Goal: Information Seeking & Learning: Stay updated

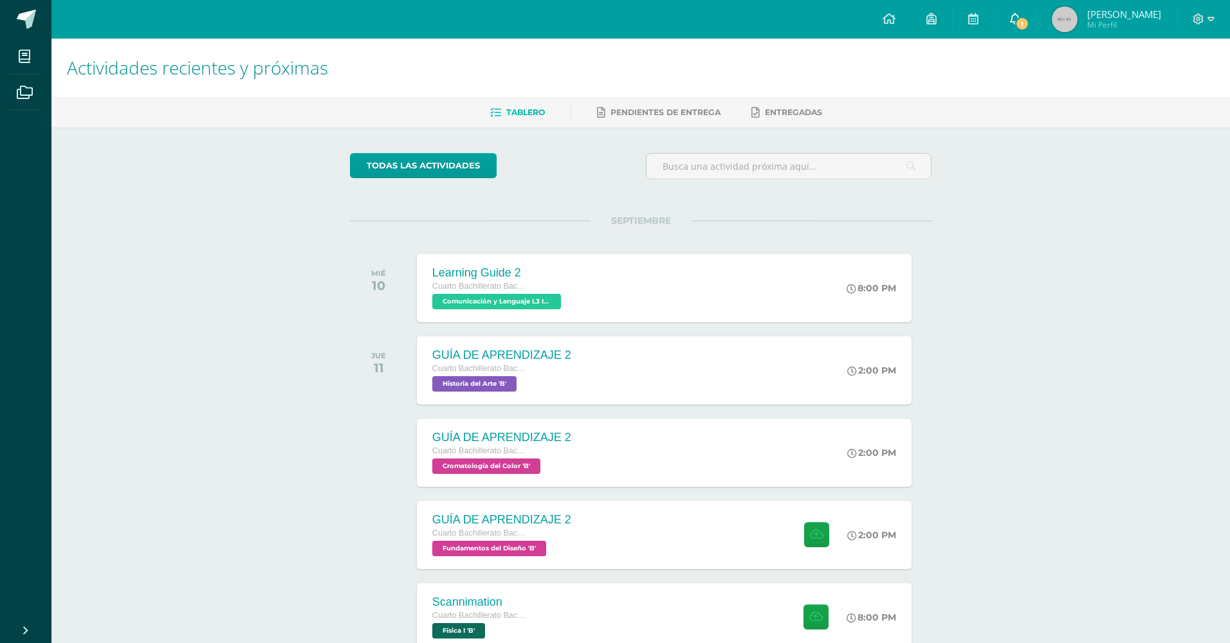
click at [1002, 18] on link "1" at bounding box center [1015, 19] width 41 height 39
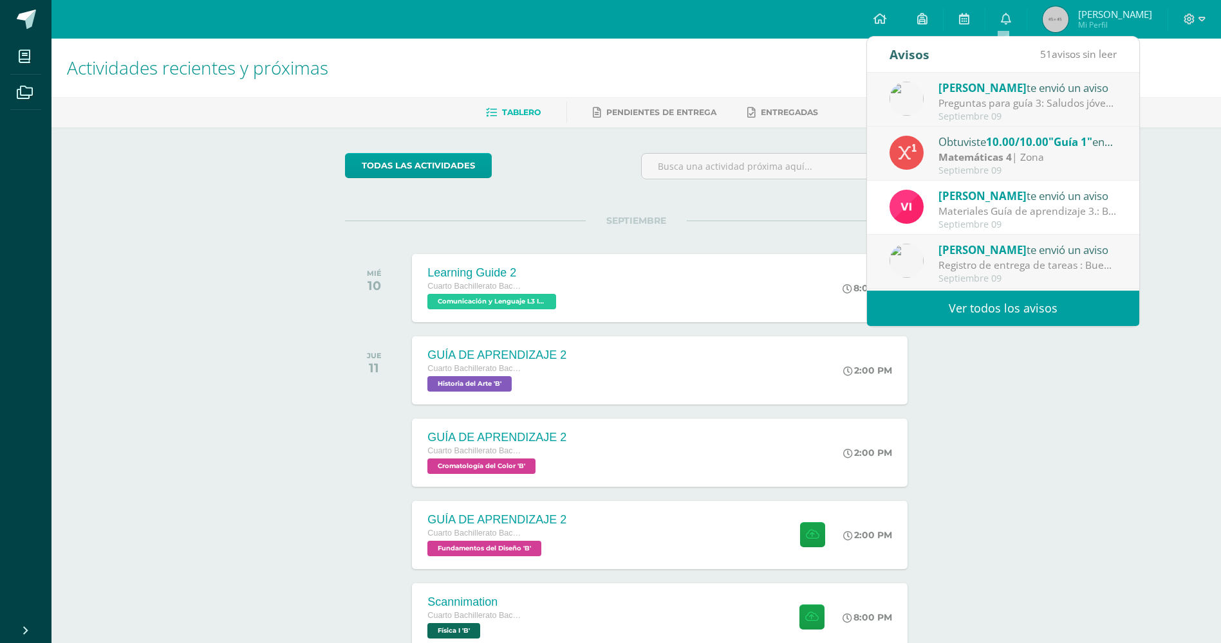
click at [957, 310] on link "Ver todos los avisos" at bounding box center [1003, 308] width 272 height 35
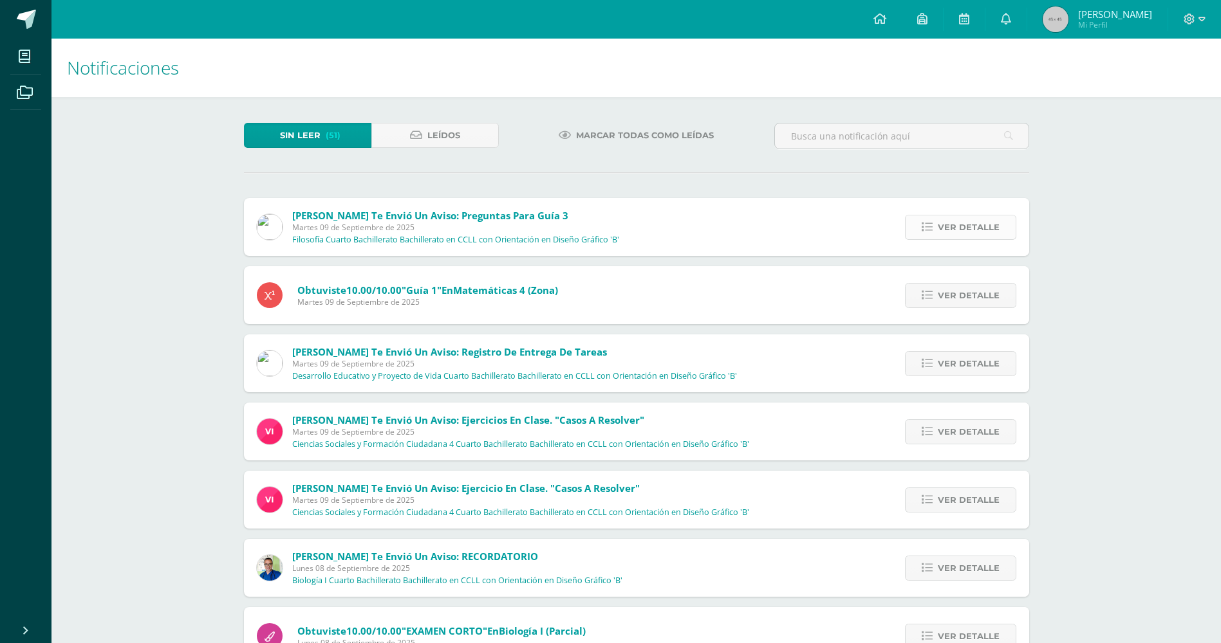
click at [939, 219] on span "Ver detalle" at bounding box center [968, 228] width 62 height 24
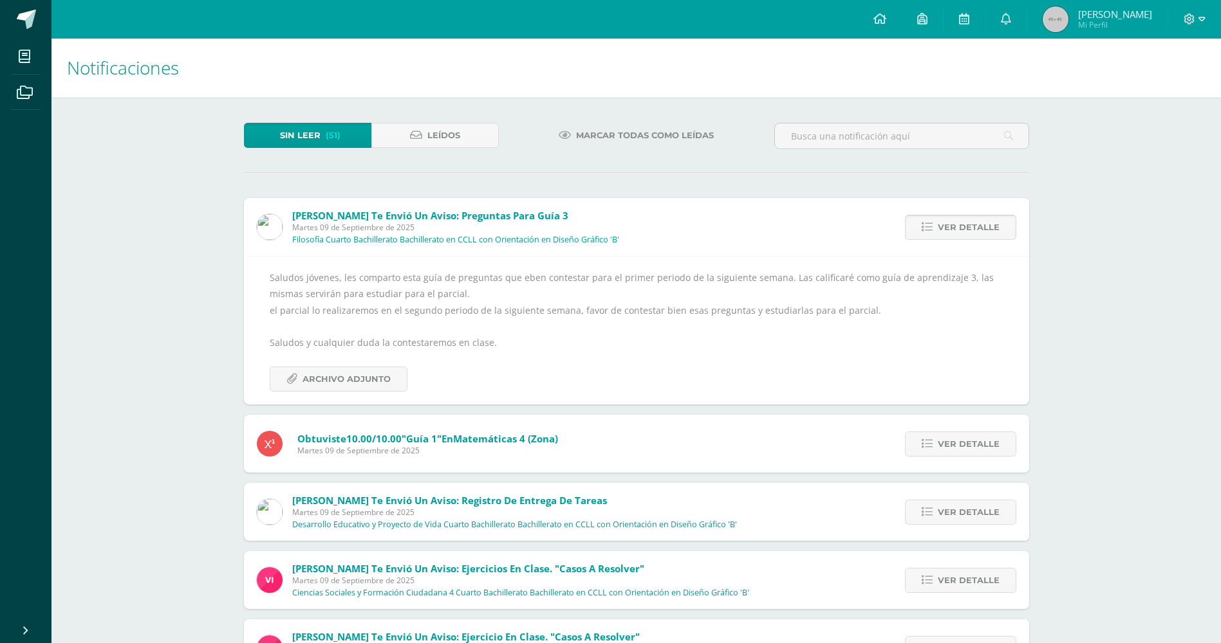
click at [937, 219] on link "Ver detalle" at bounding box center [960, 227] width 111 height 25
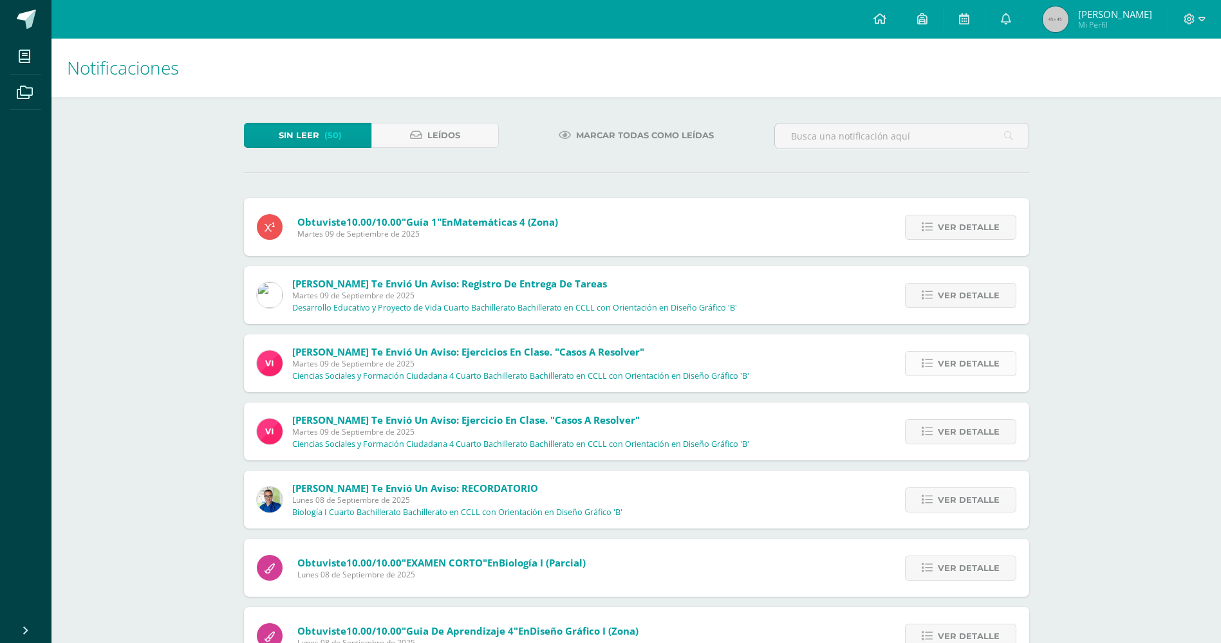
click at [919, 368] on link "Ver detalle" at bounding box center [960, 363] width 111 height 25
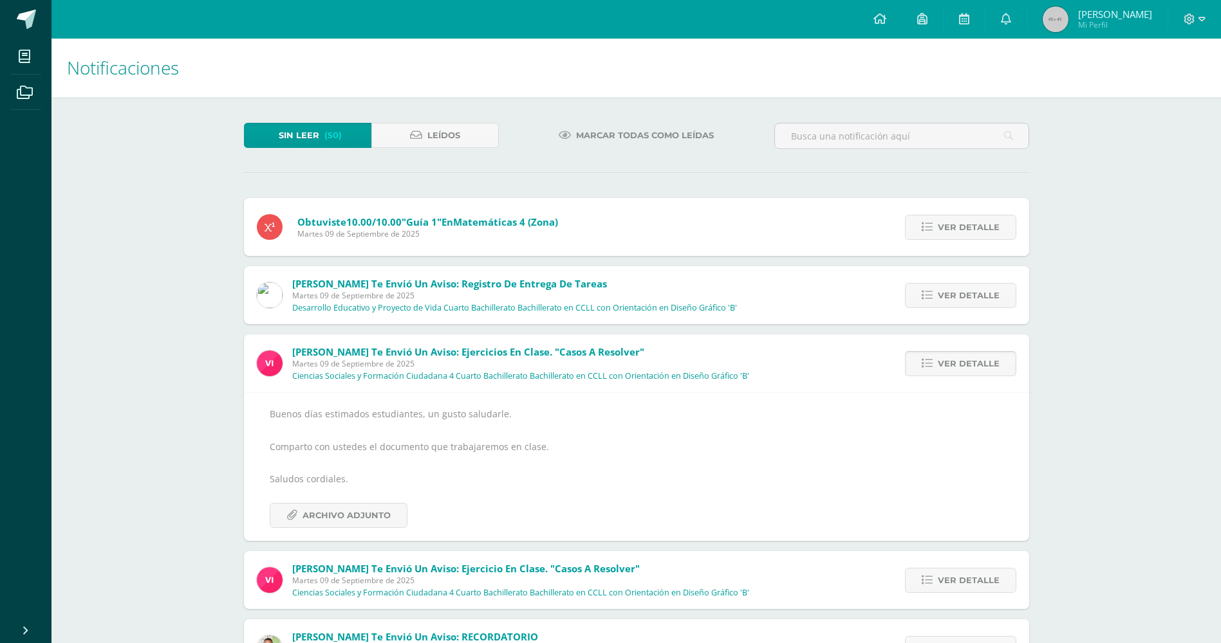
click at [919, 368] on link "Ver detalle" at bounding box center [960, 363] width 111 height 25
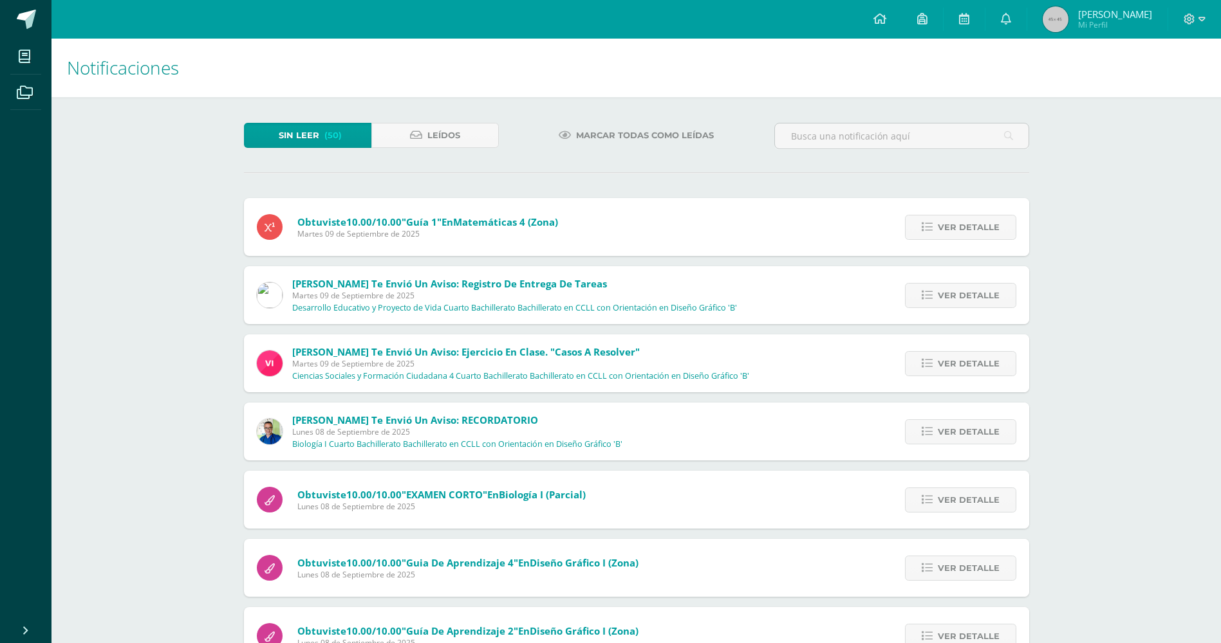
click at [919, 368] on link "Ver detalle" at bounding box center [960, 363] width 111 height 25
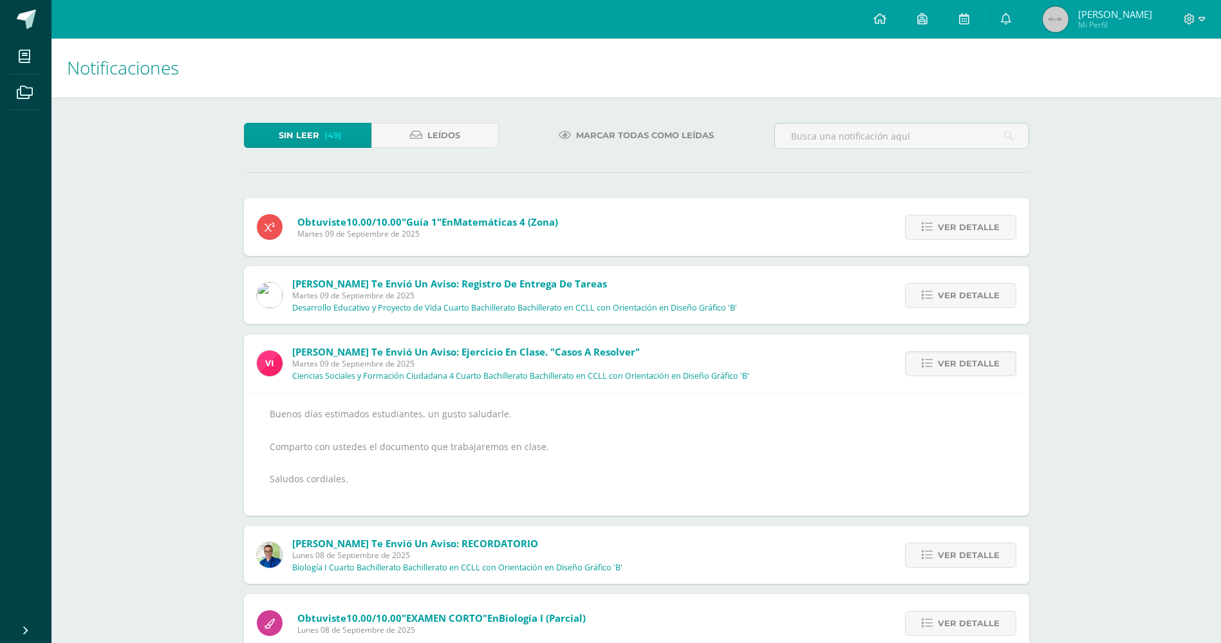
click at [919, 368] on link "Ver detalle" at bounding box center [960, 363] width 111 height 25
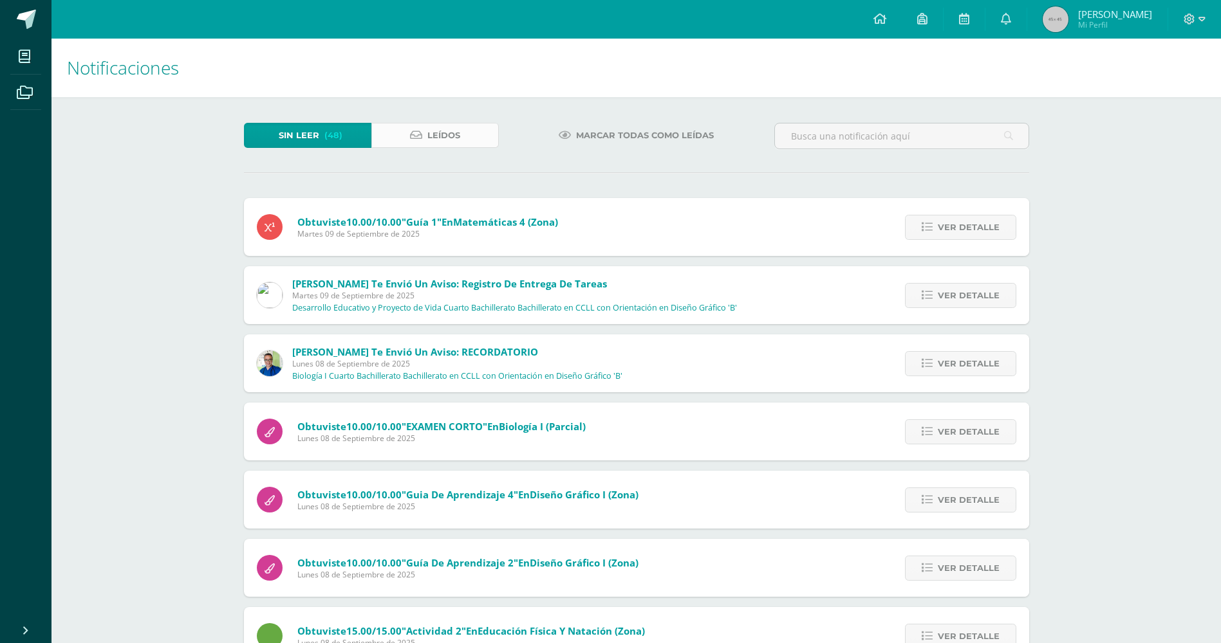
click at [451, 129] on span "Leídos" at bounding box center [443, 136] width 33 height 24
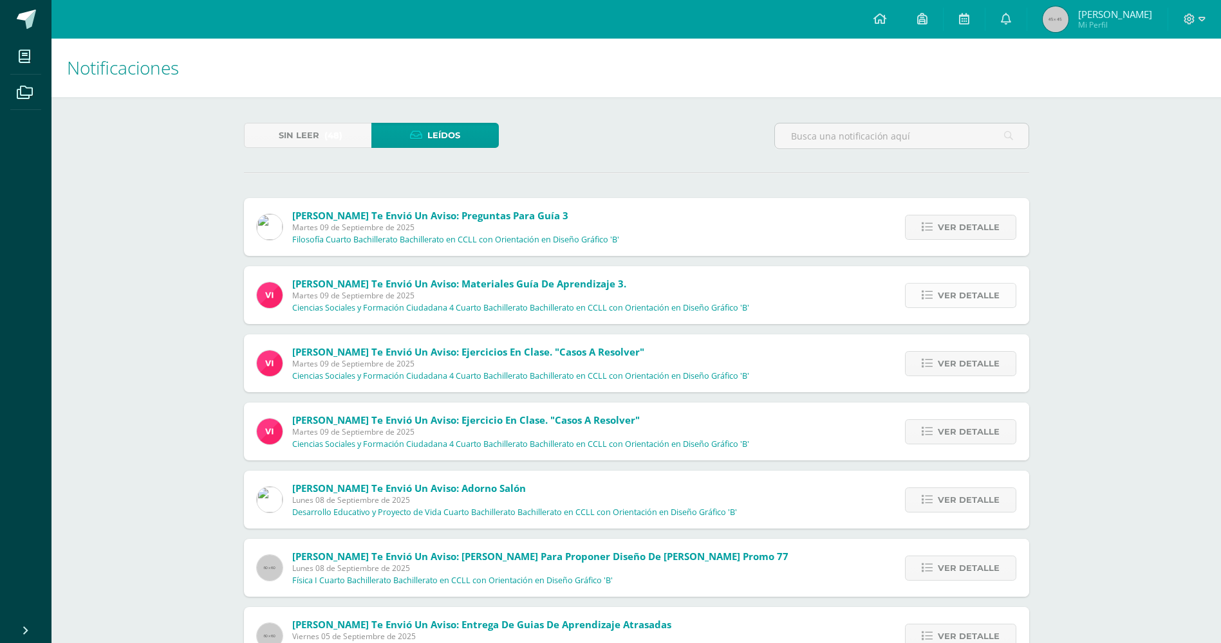
click at [950, 284] on span "Ver detalle" at bounding box center [968, 296] width 62 height 24
